Goal: Contribute content: Add original content to the website for others to see

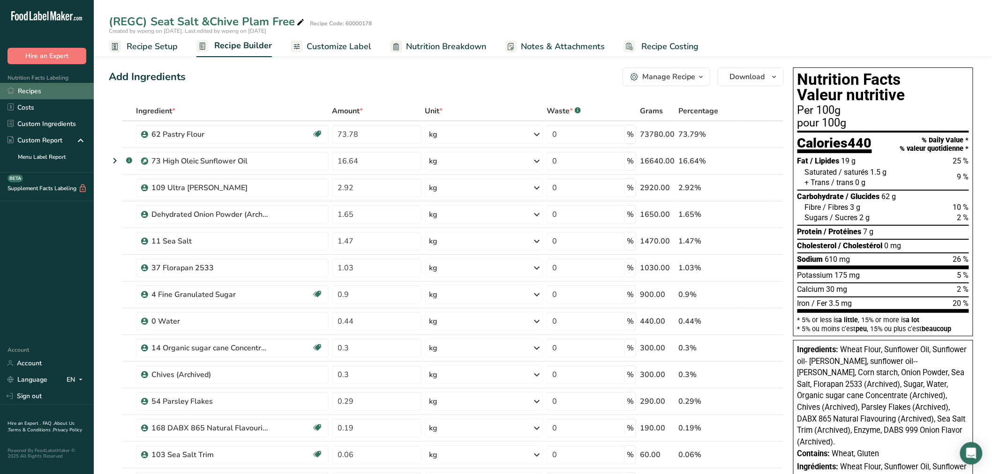
drag, startPoint x: 40, startPoint y: 95, endPoint x: 50, endPoint y: 88, distance: 11.4
click at [40, 95] on link "Recipes" at bounding box center [47, 91] width 94 height 16
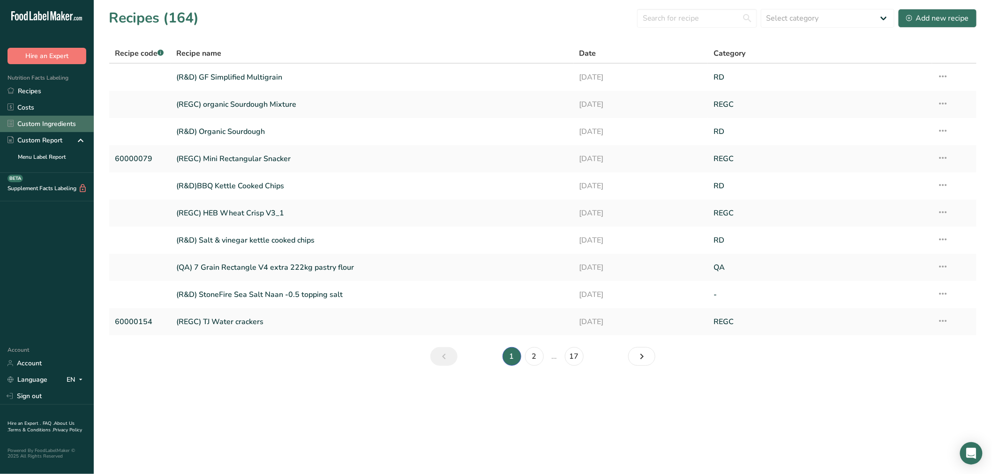
click at [41, 129] on link "Custom Ingredients" at bounding box center [47, 124] width 94 height 16
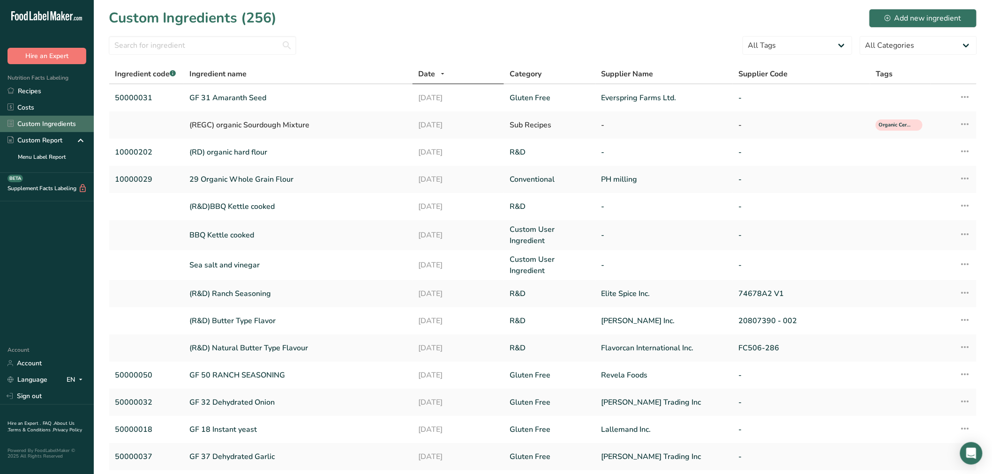
click at [45, 123] on link "Custom Ingredients" at bounding box center [47, 124] width 94 height 16
click at [520, 24] on button "Add new ingredient" at bounding box center [923, 18] width 108 height 19
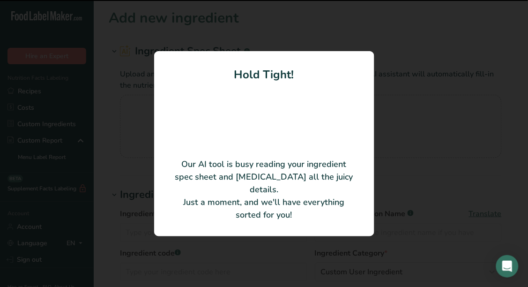
type input "Whey protein concentrate"
type input "Malabar Ingredients"
type input "6514"
